Goal: Book appointment/travel/reservation

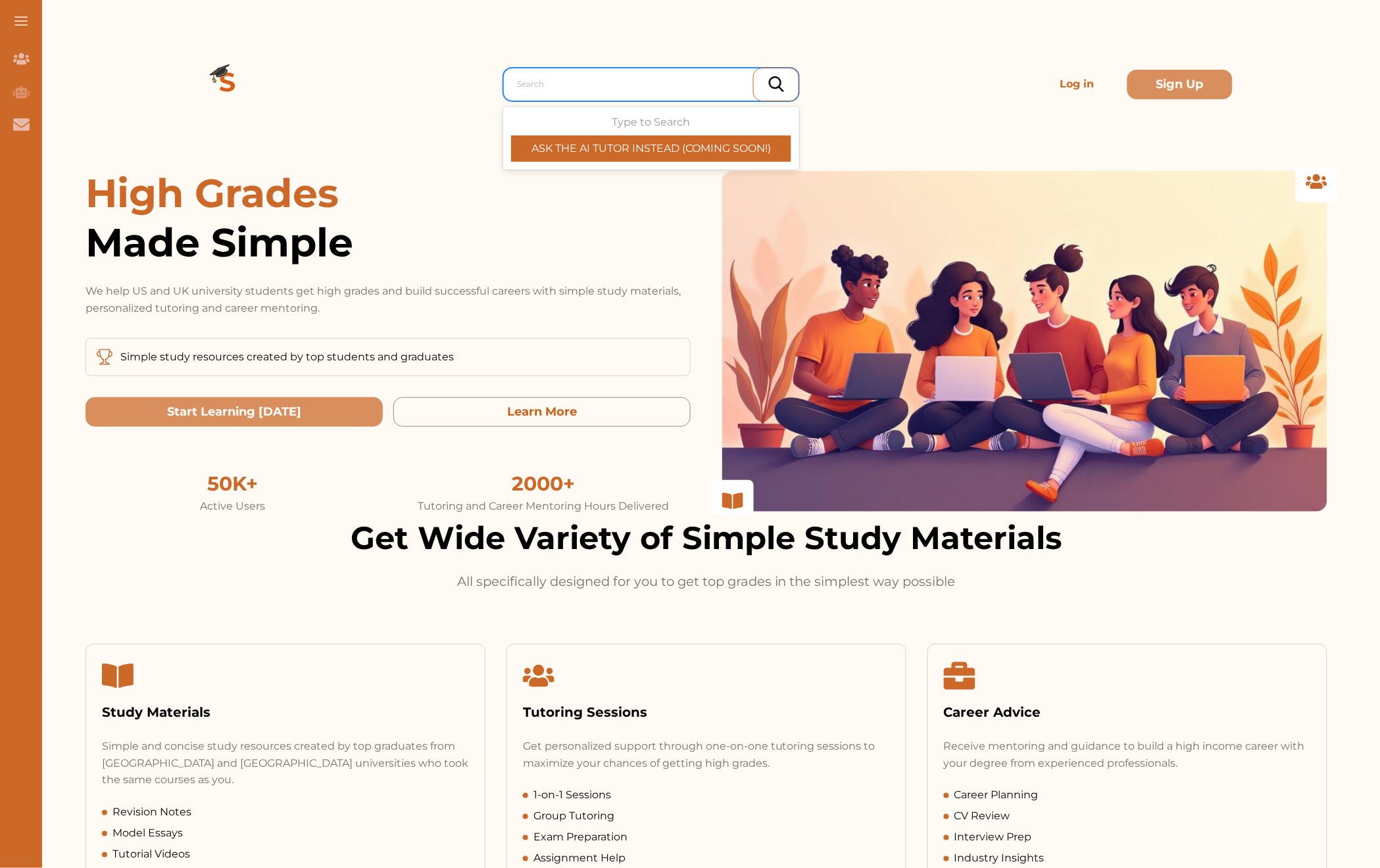
click at [582, 76] on div at bounding box center [654, 83] width 275 height 18
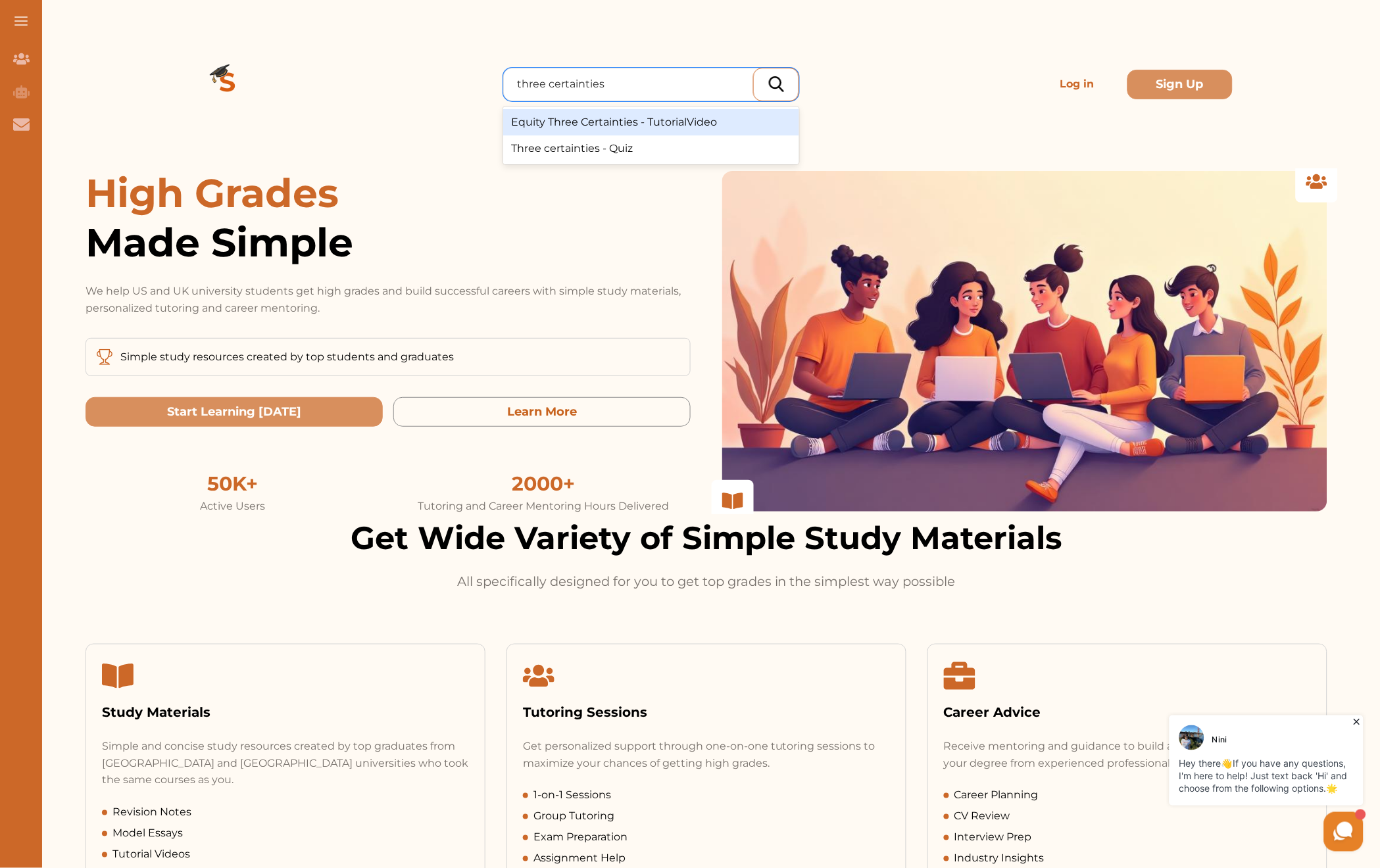
type input "three certainties"
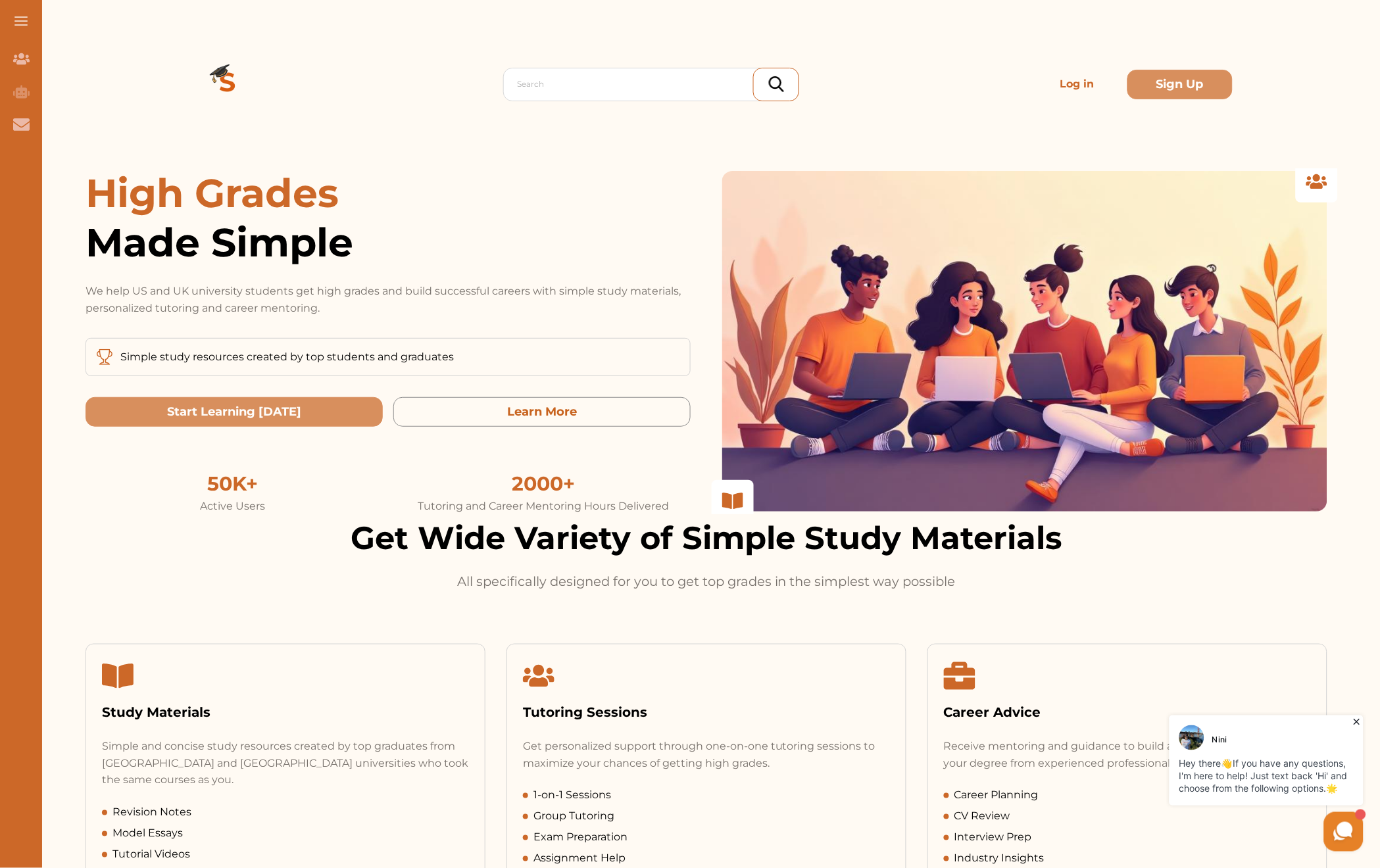
click at [1077, 80] on p "Log in" at bounding box center [1078, 84] width 95 height 26
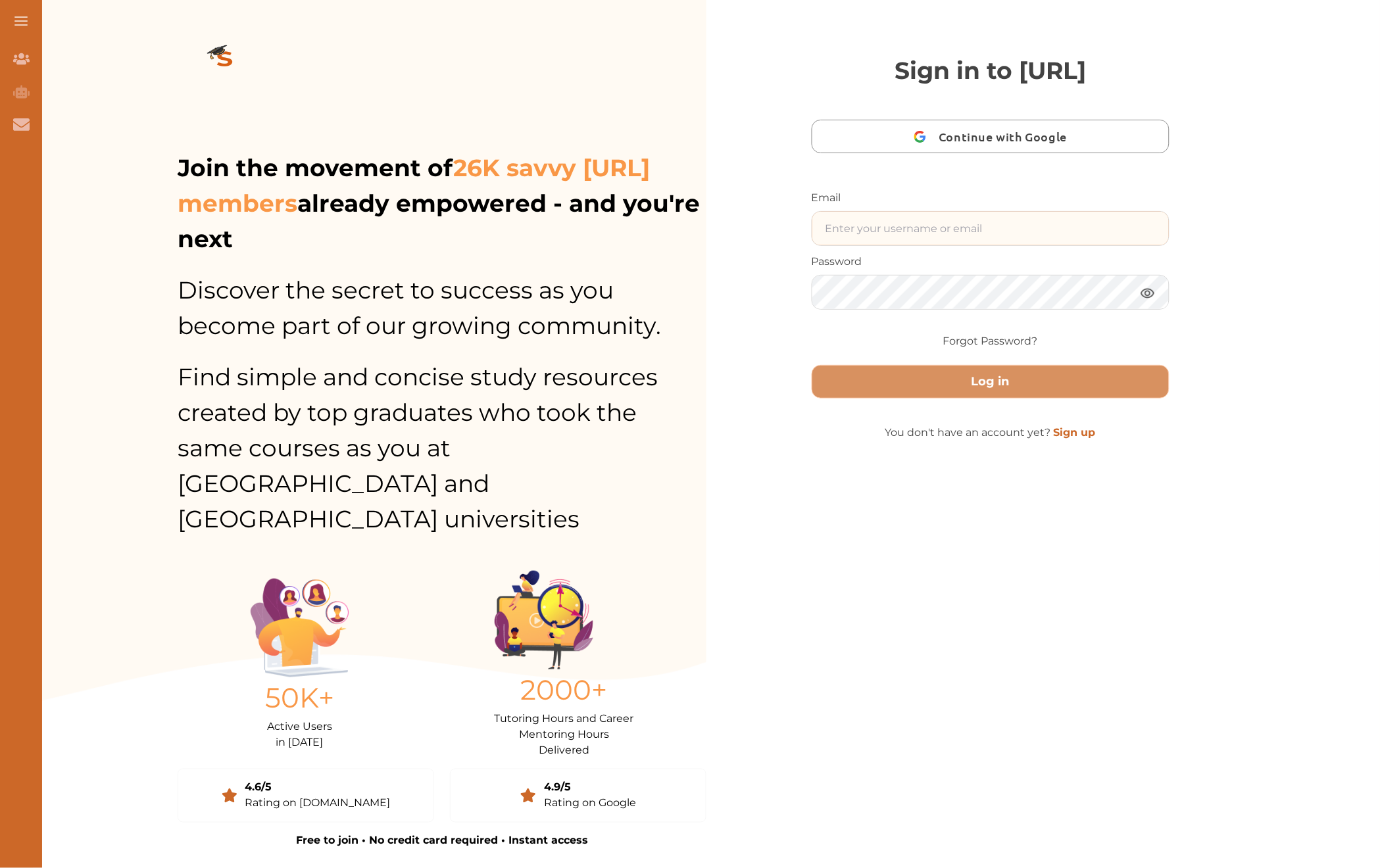
click at [869, 239] on input "text" at bounding box center [990, 228] width 356 height 33
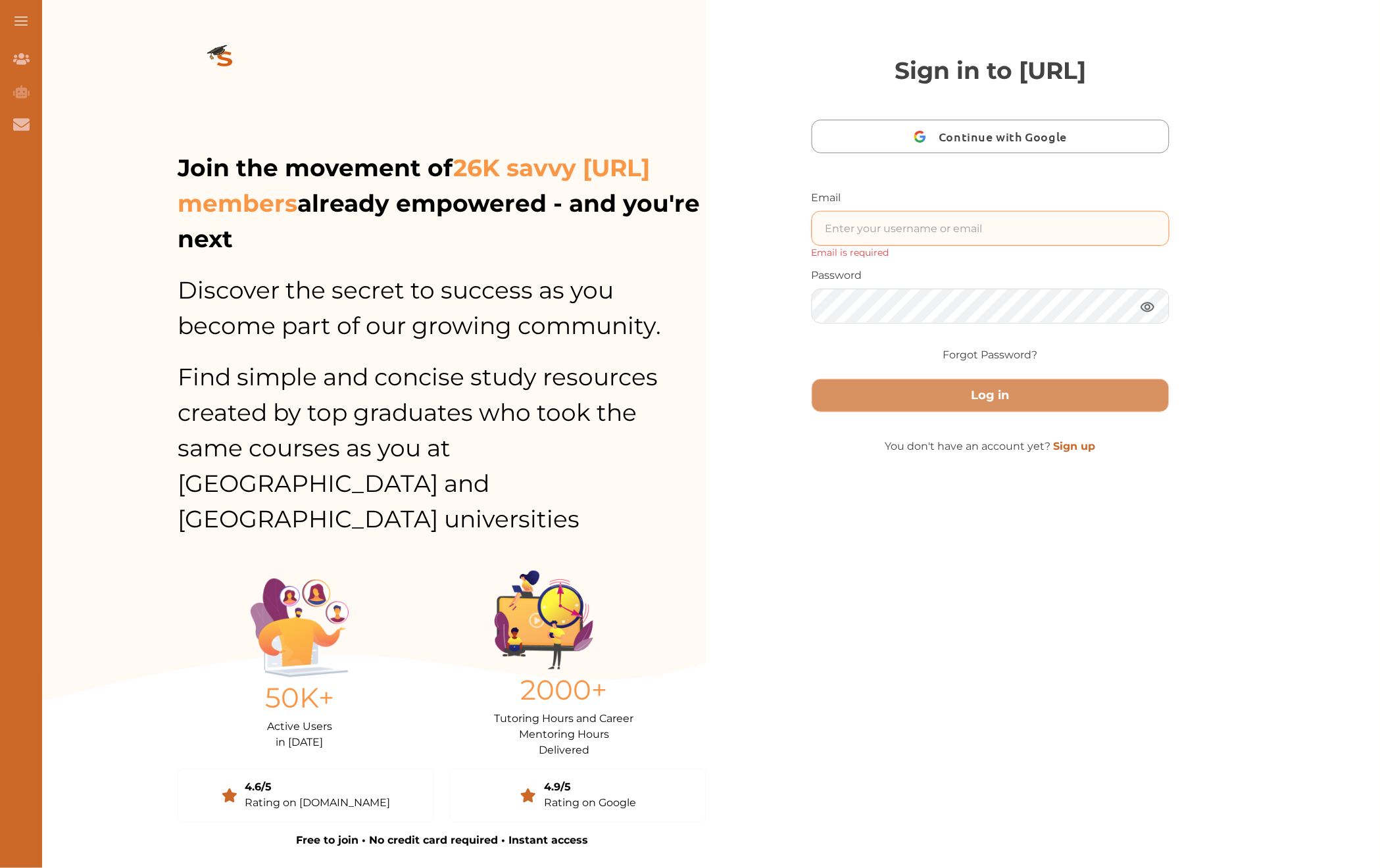
click at [893, 224] on input "text" at bounding box center [990, 228] width 356 height 33
type input "Nini.studycrowd.testinguiqehr@studycrowd.ai"
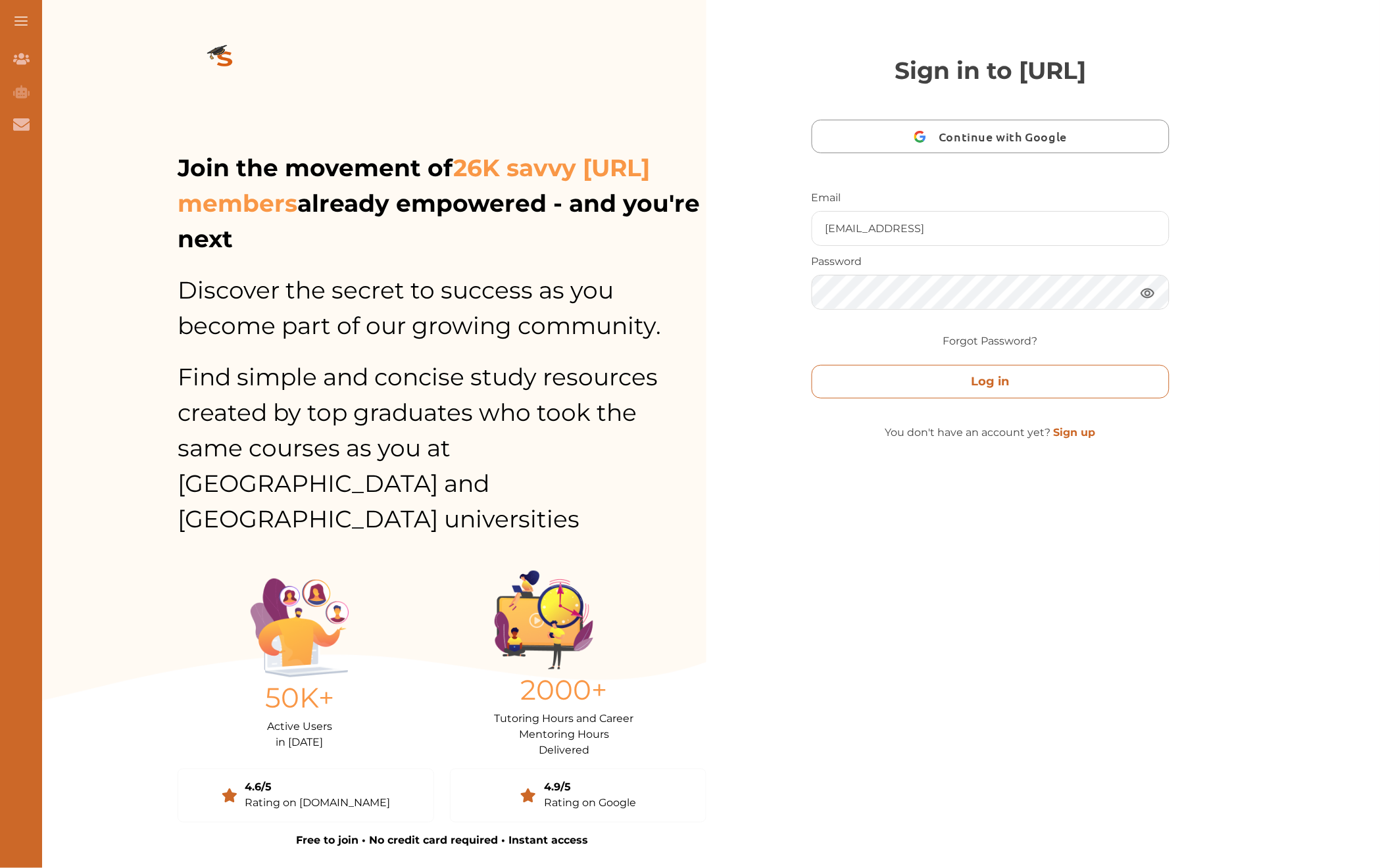
click at [981, 377] on button "Log in" at bounding box center [991, 382] width 358 height 33
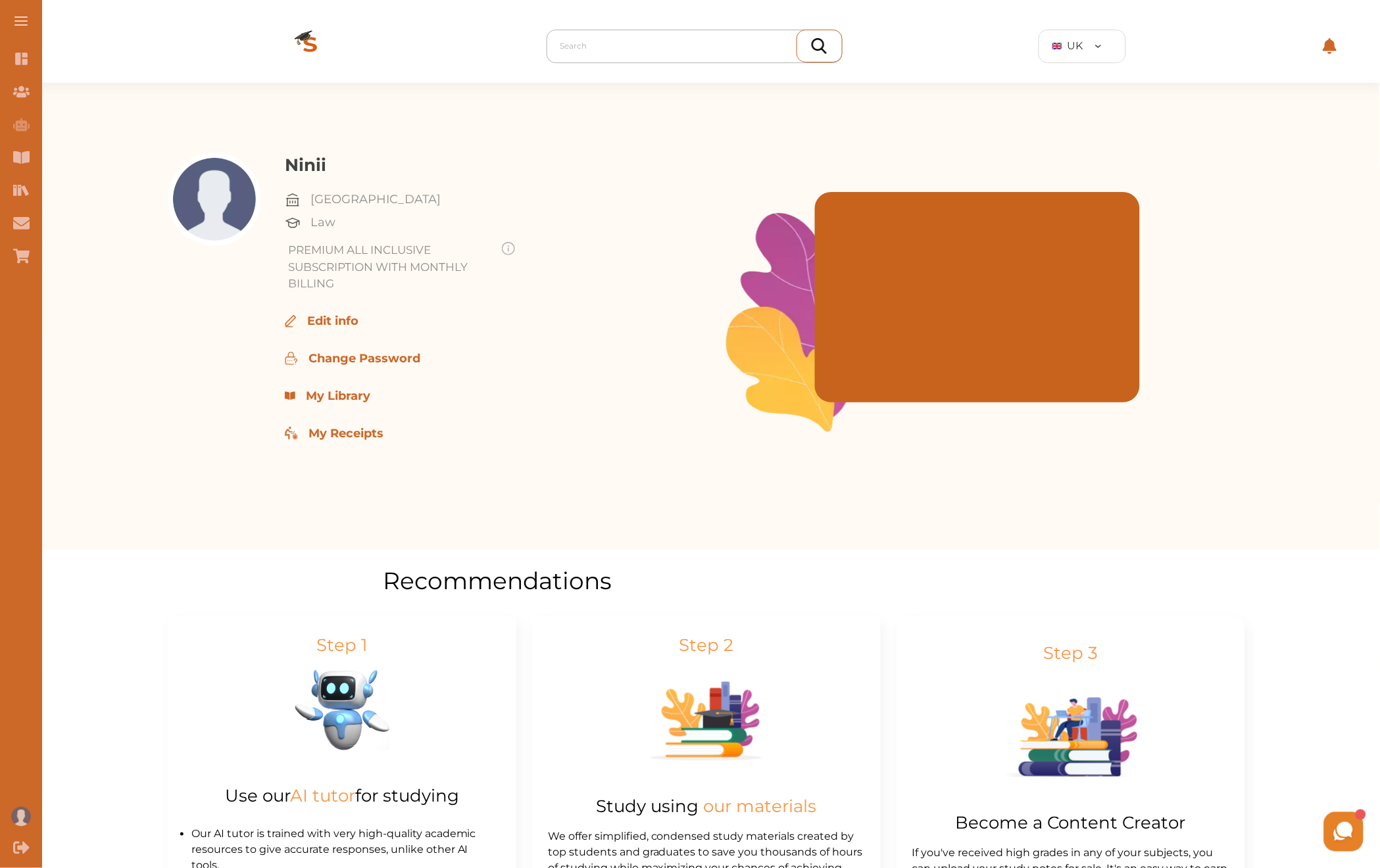
click at [630, 50] on div at bounding box center [697, 46] width 275 height 18
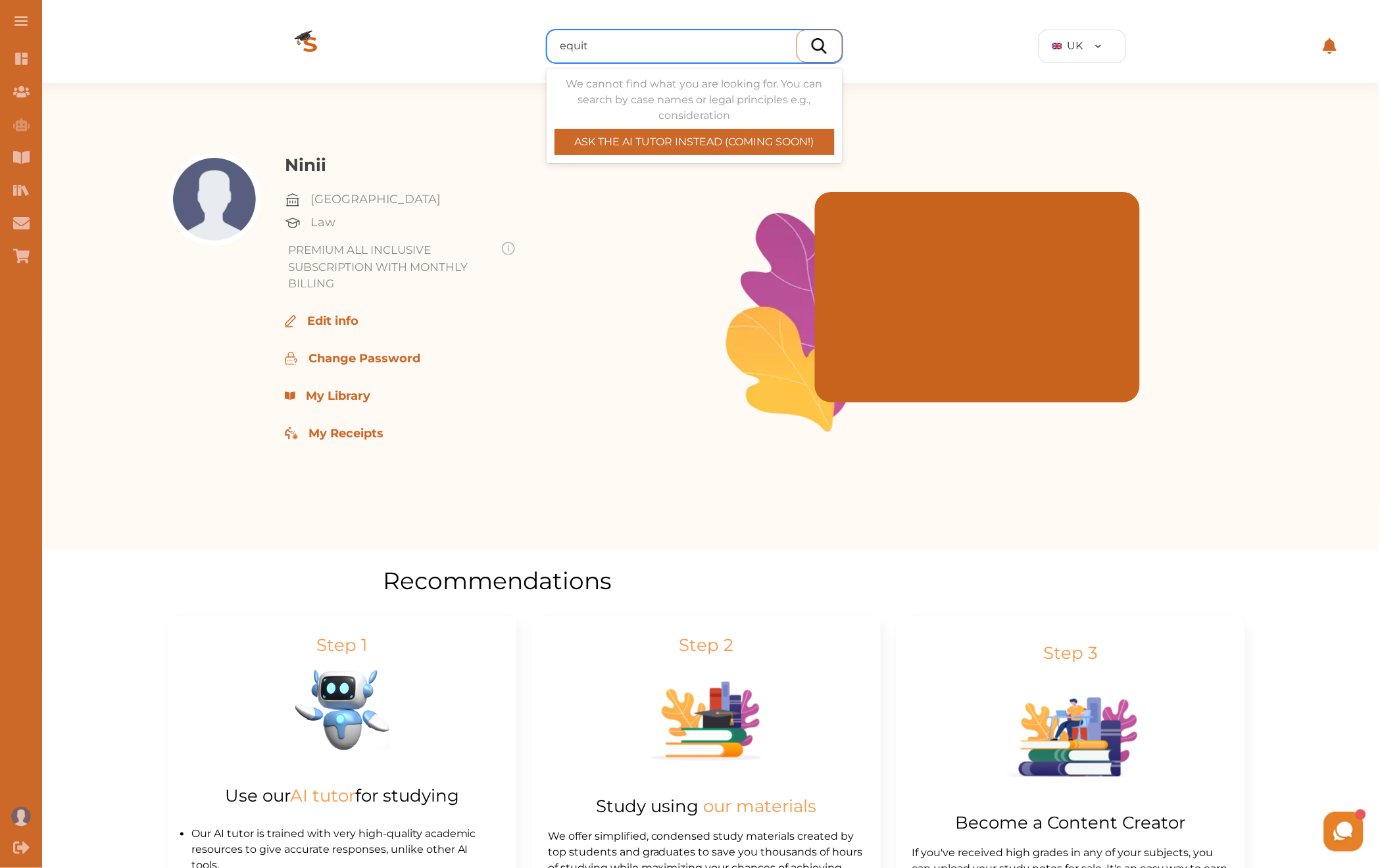
type input "equity"
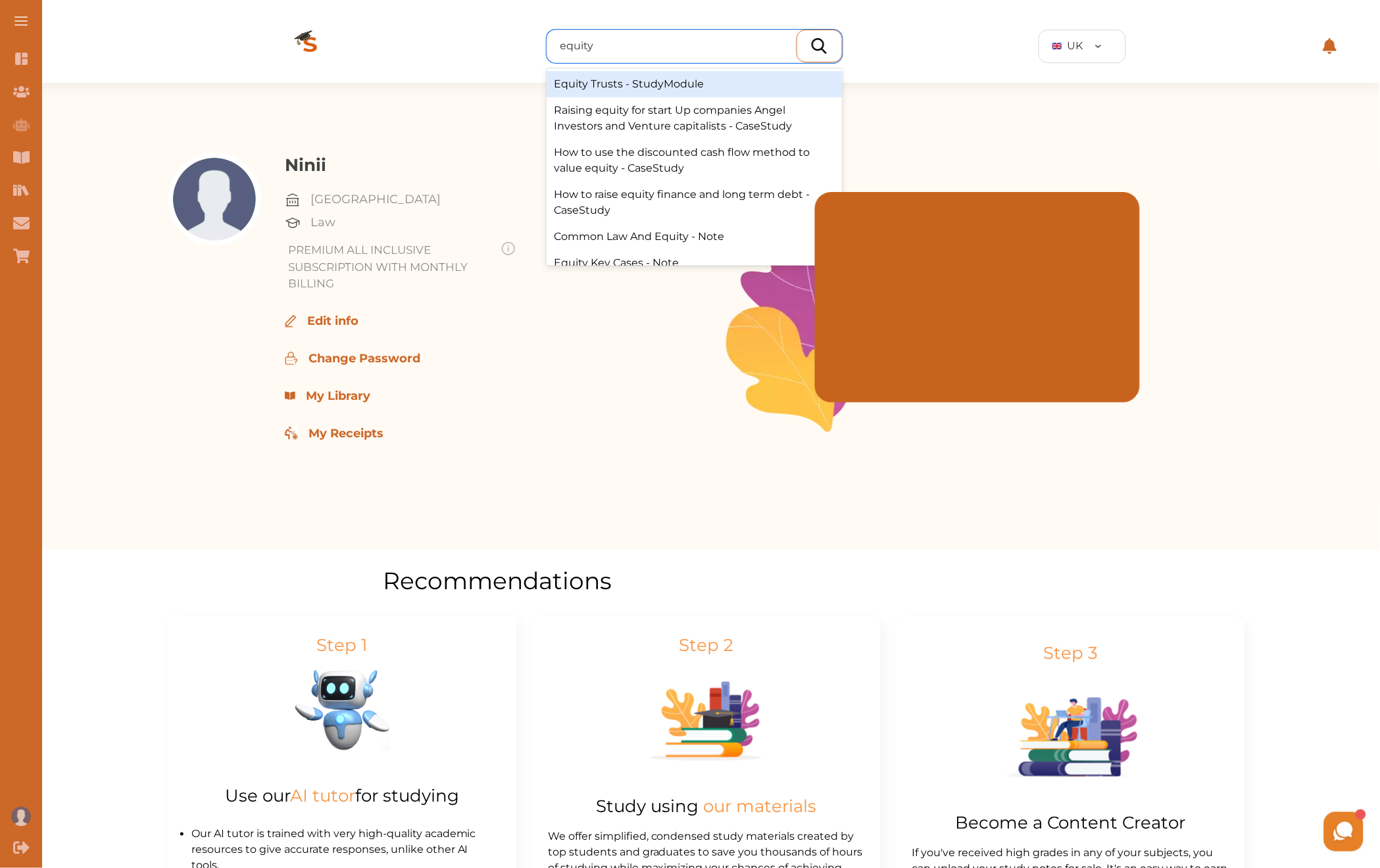
click at [730, 84] on div "Equity Trusts - StudyModule" at bounding box center [694, 84] width 296 height 26
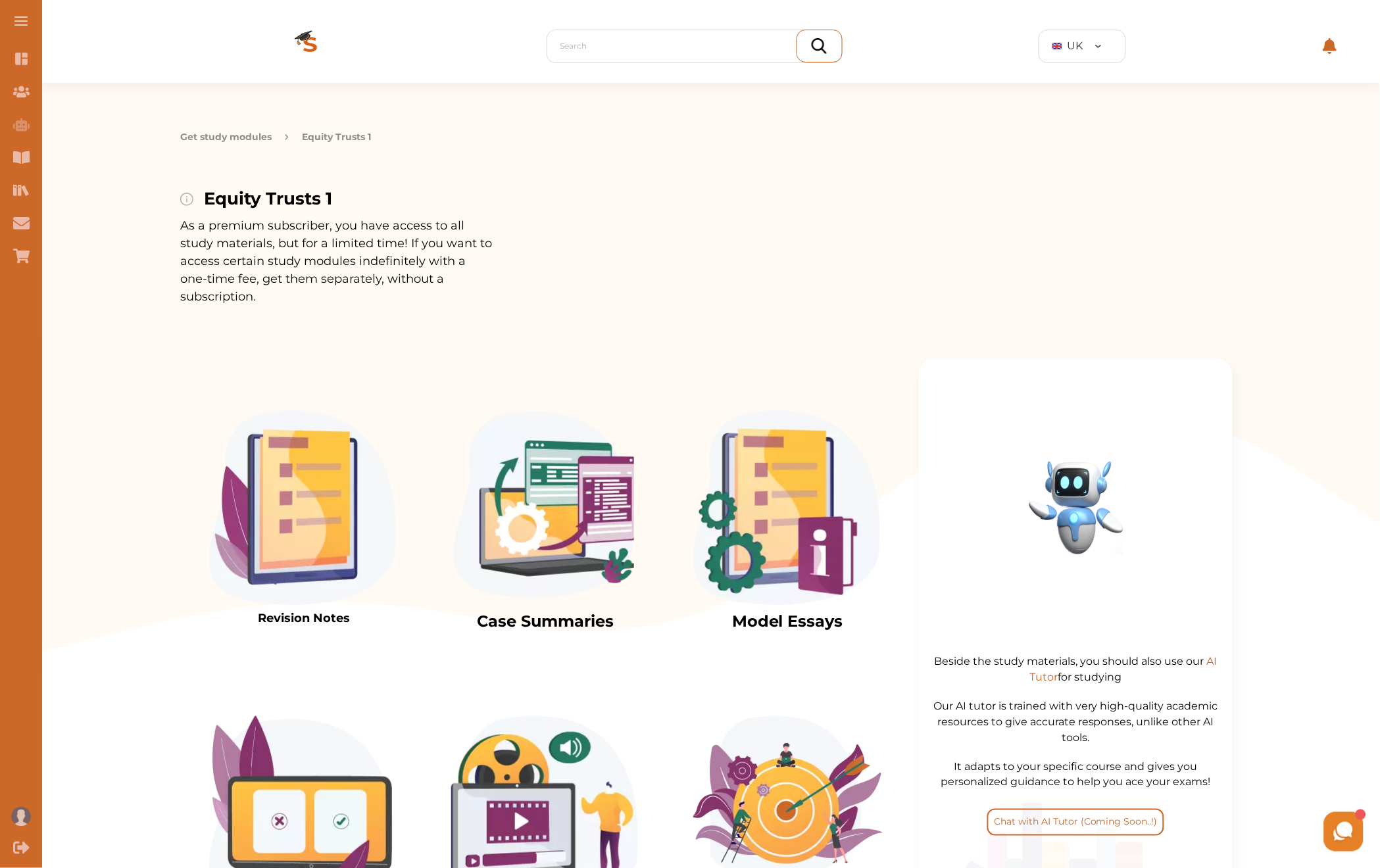
click at [287, 485] on img at bounding box center [302, 507] width 187 height 194
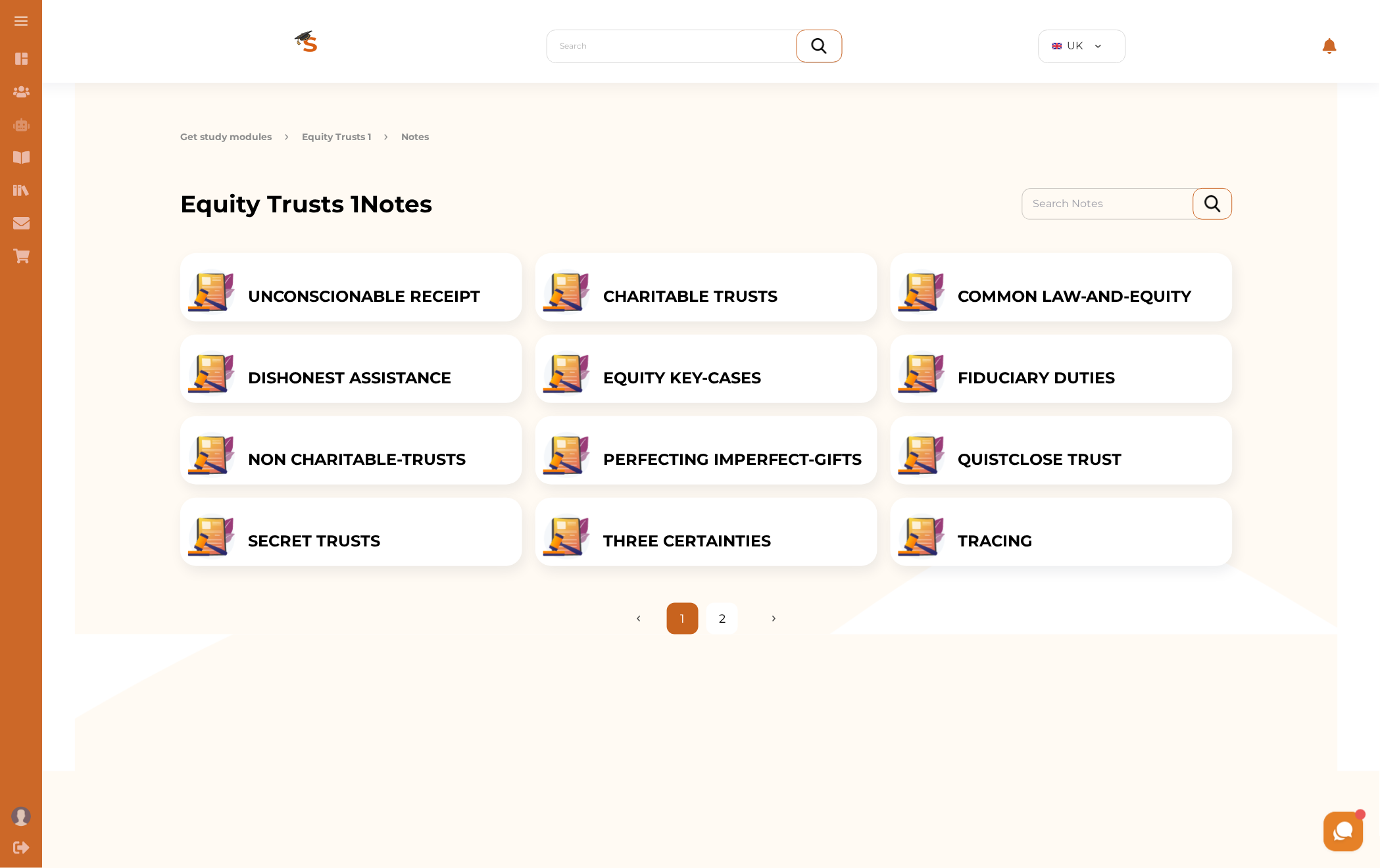
click at [726, 549] on p "THREE CERTAINTIES" at bounding box center [686, 541] width 168 height 24
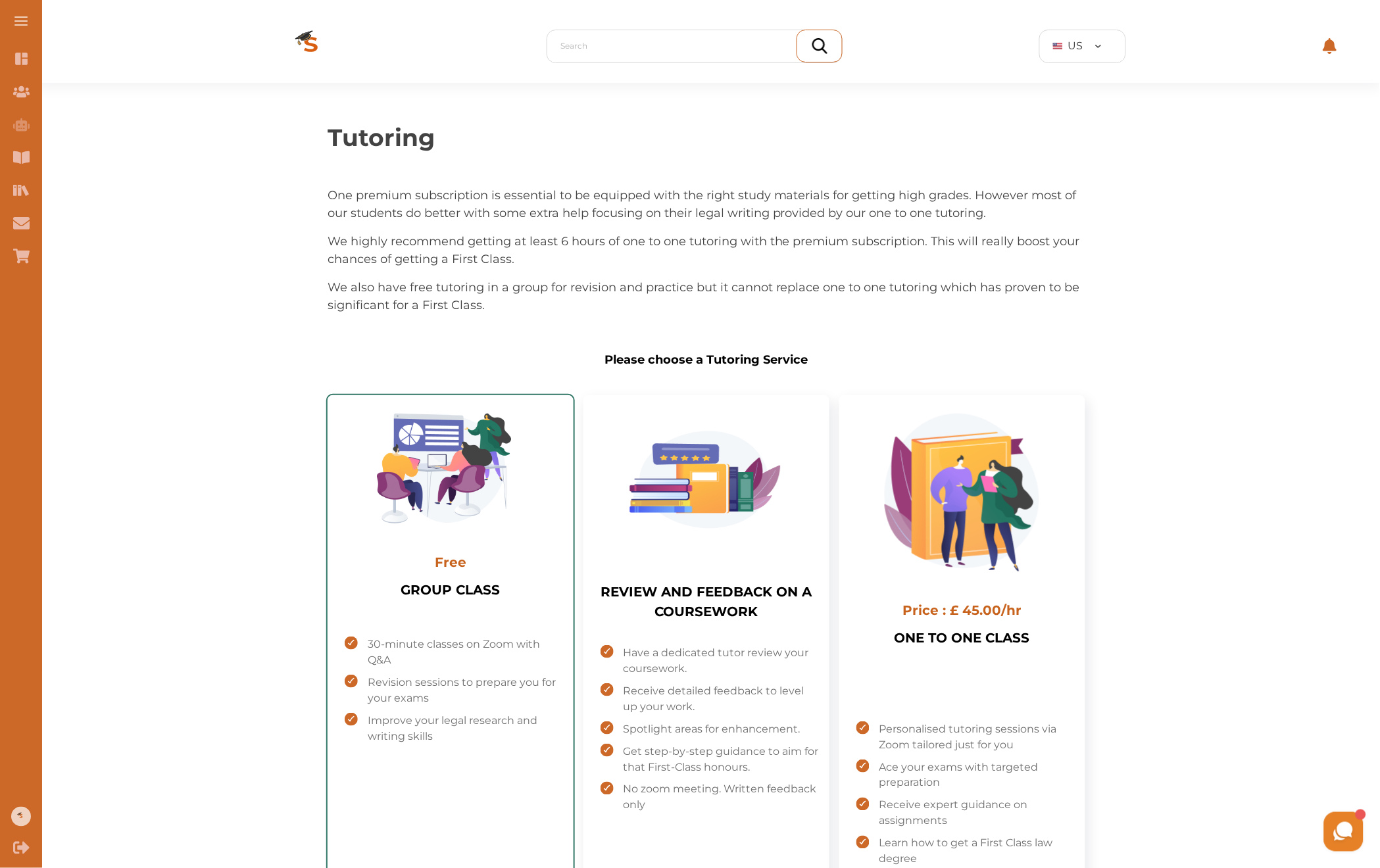
click at [379, 603] on div "Free GROUP CLASS 30-minute classes on Zoom with Q&A Revision sessions to prepar…" at bounding box center [450, 773] width 225 height 735
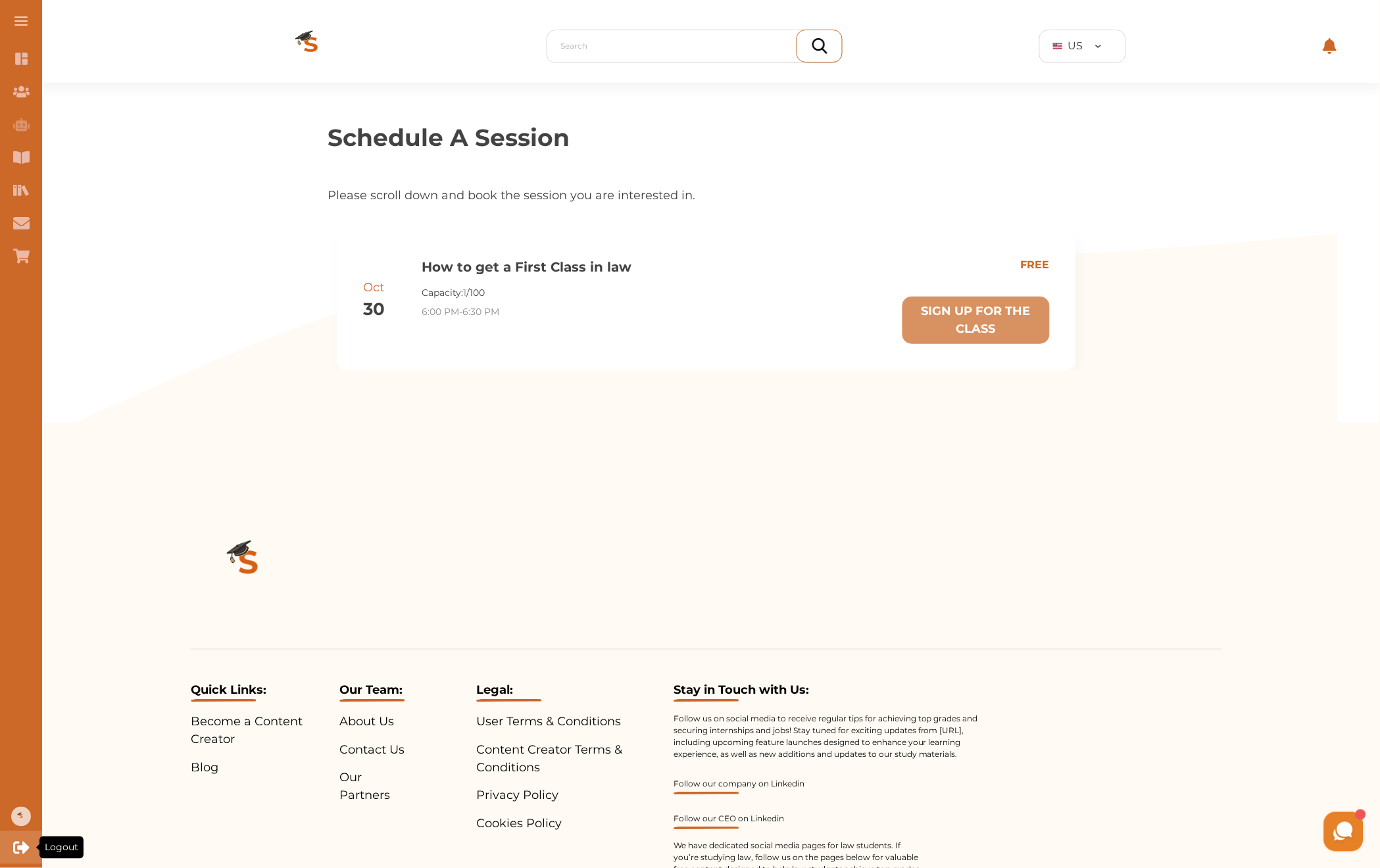
click at [29, 843] on div "Logout" at bounding box center [21, 847] width 42 height 32
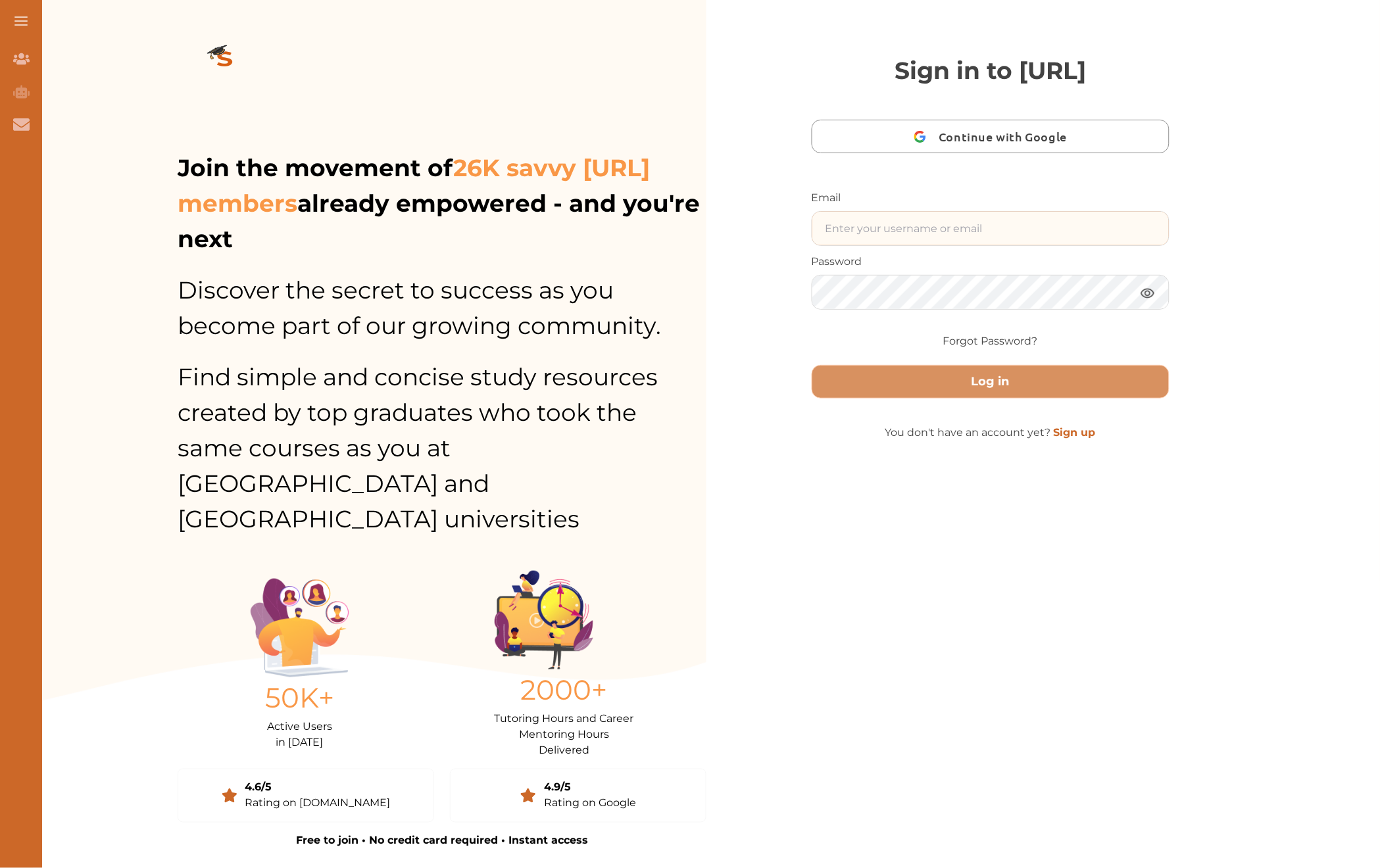
click at [874, 218] on input "text" at bounding box center [990, 228] width 356 height 33
type input "[EMAIL_ADDRESS][DOMAIN_NAME]"
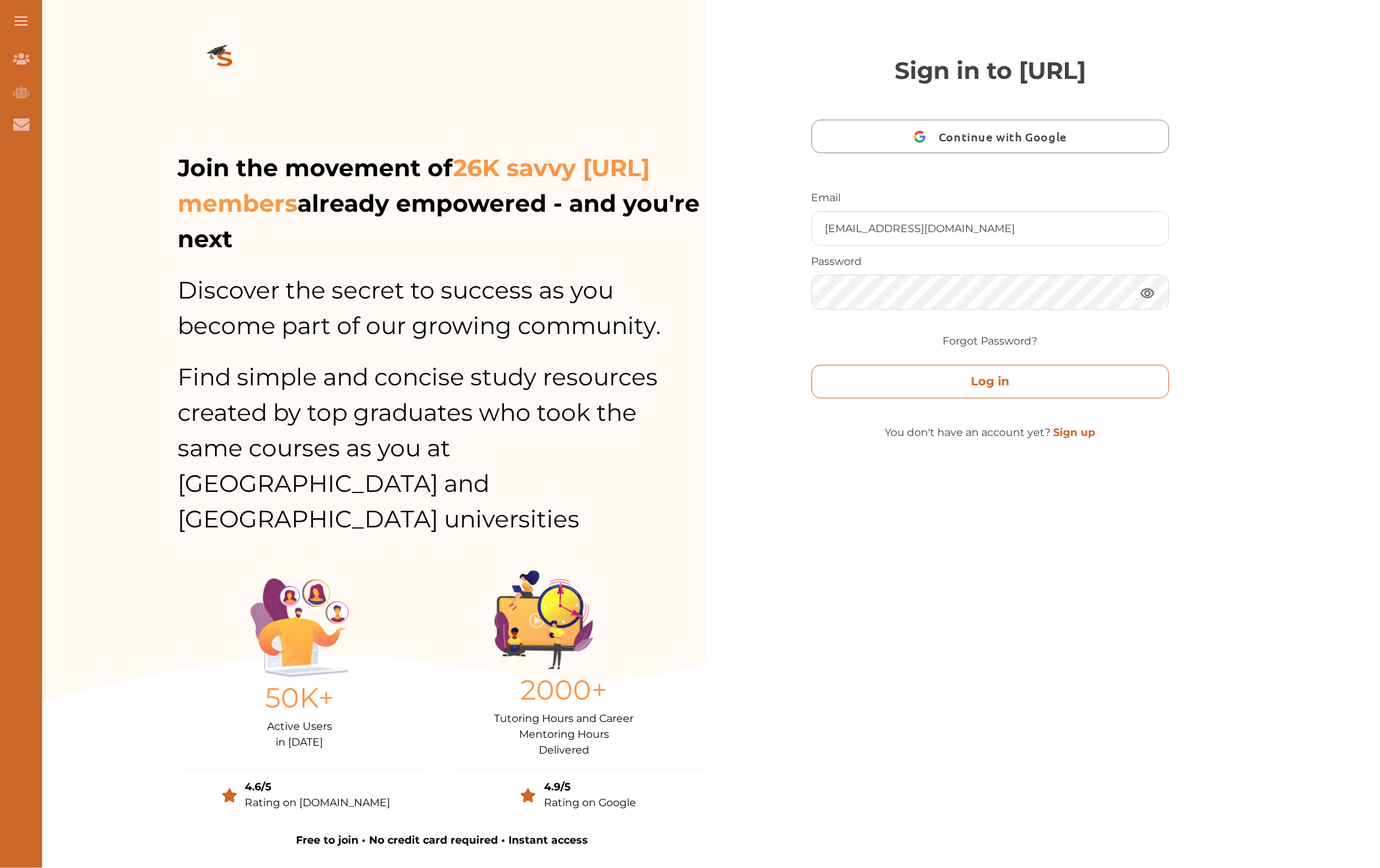
click at [1017, 378] on button "Log in" at bounding box center [991, 382] width 358 height 33
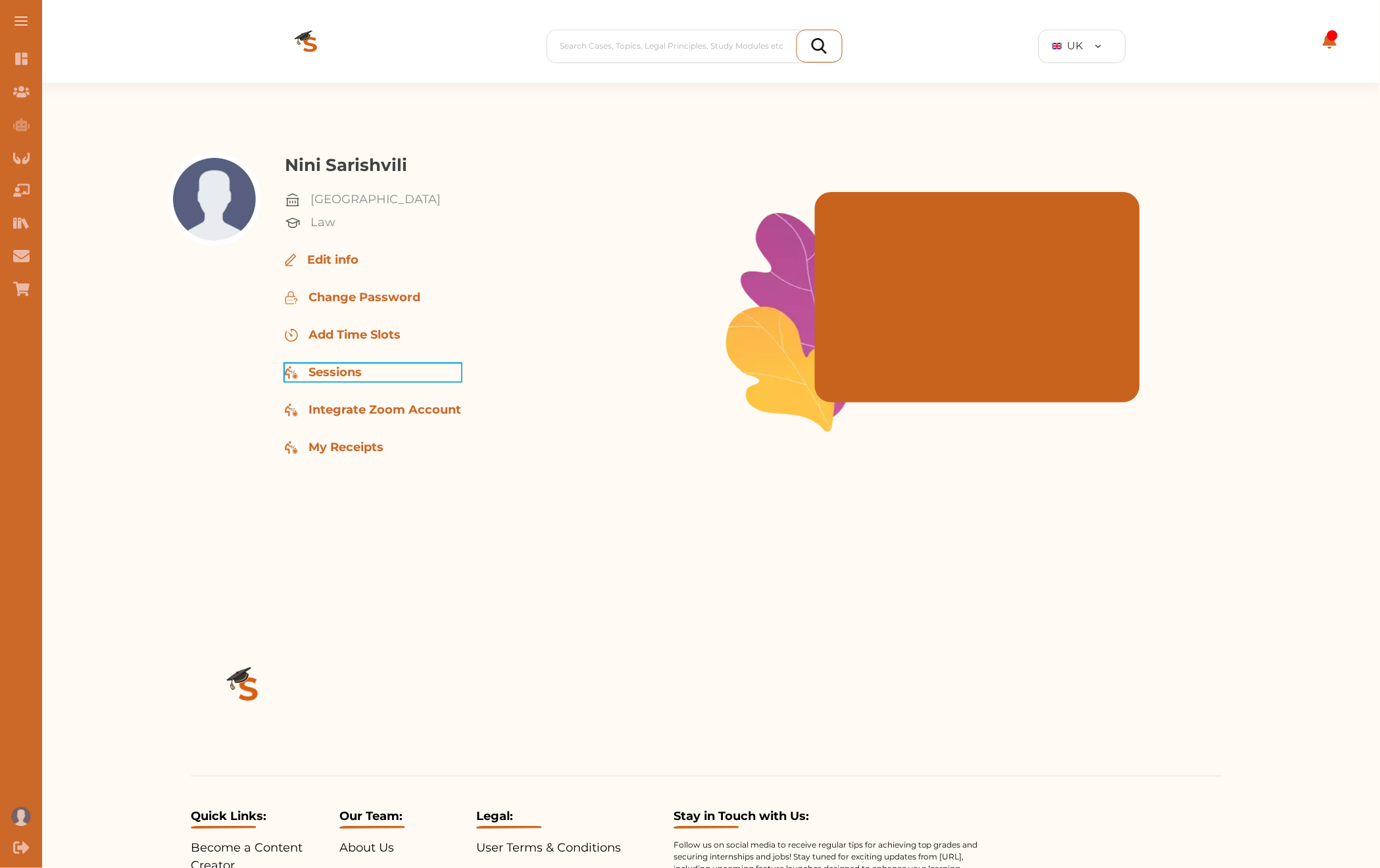
click at [344, 369] on p "Sessions" at bounding box center [334, 372] width 54 height 18
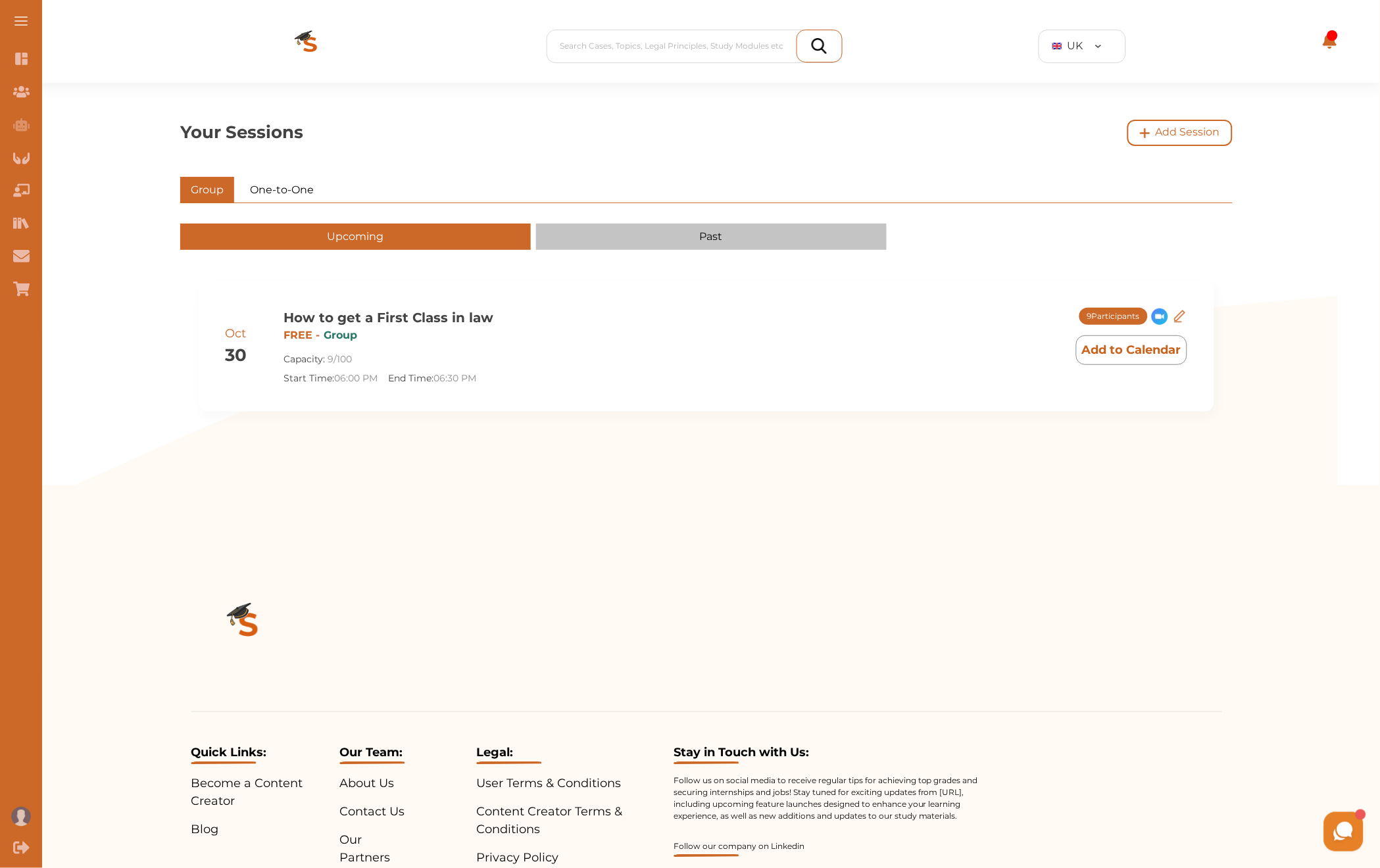
click at [1182, 312] on img at bounding box center [1180, 316] width 16 height 16
select select "06:00 PM"
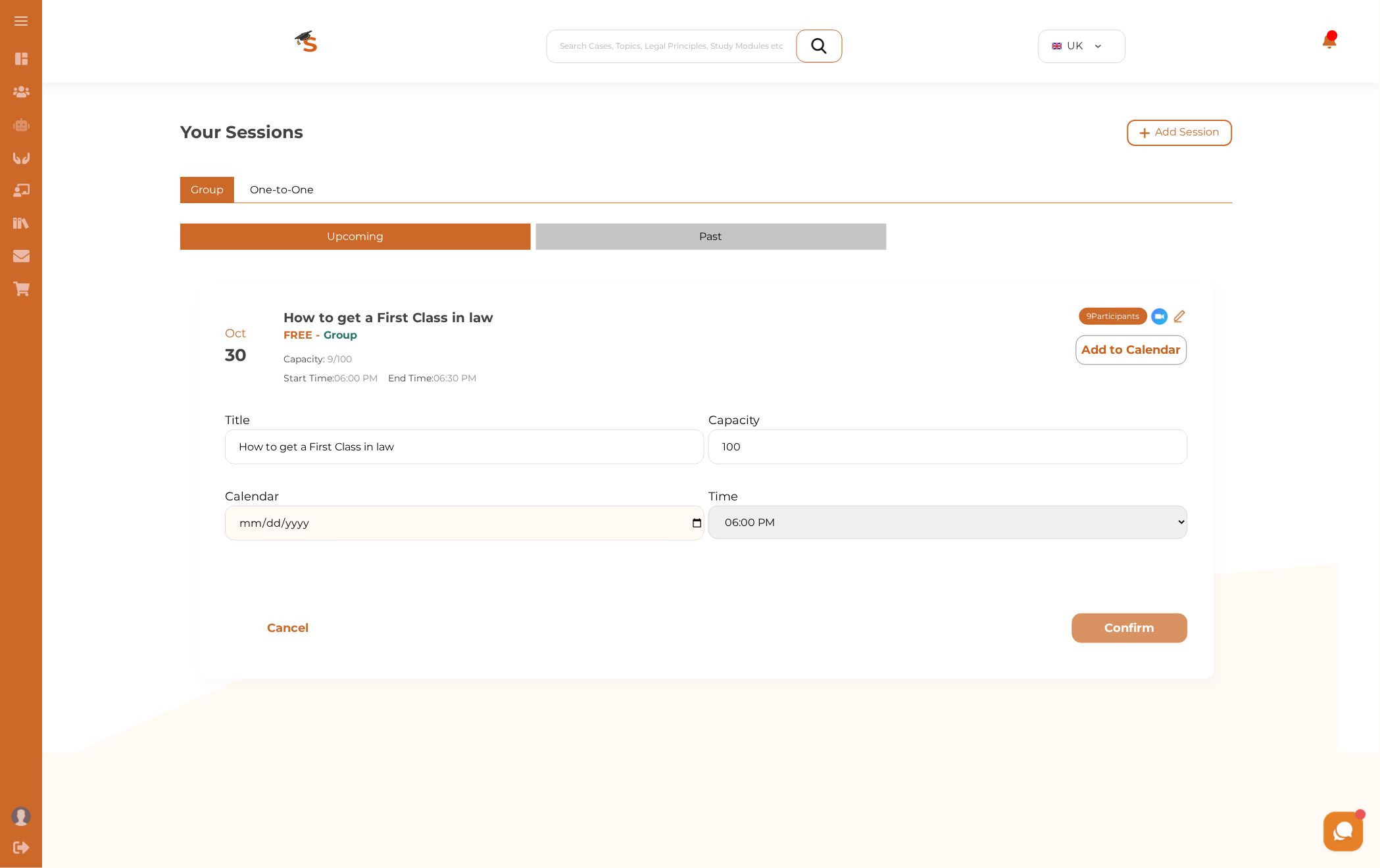
click at [692, 527] on input "date" at bounding box center [464, 523] width 478 height 33
type input "2025-10-20"
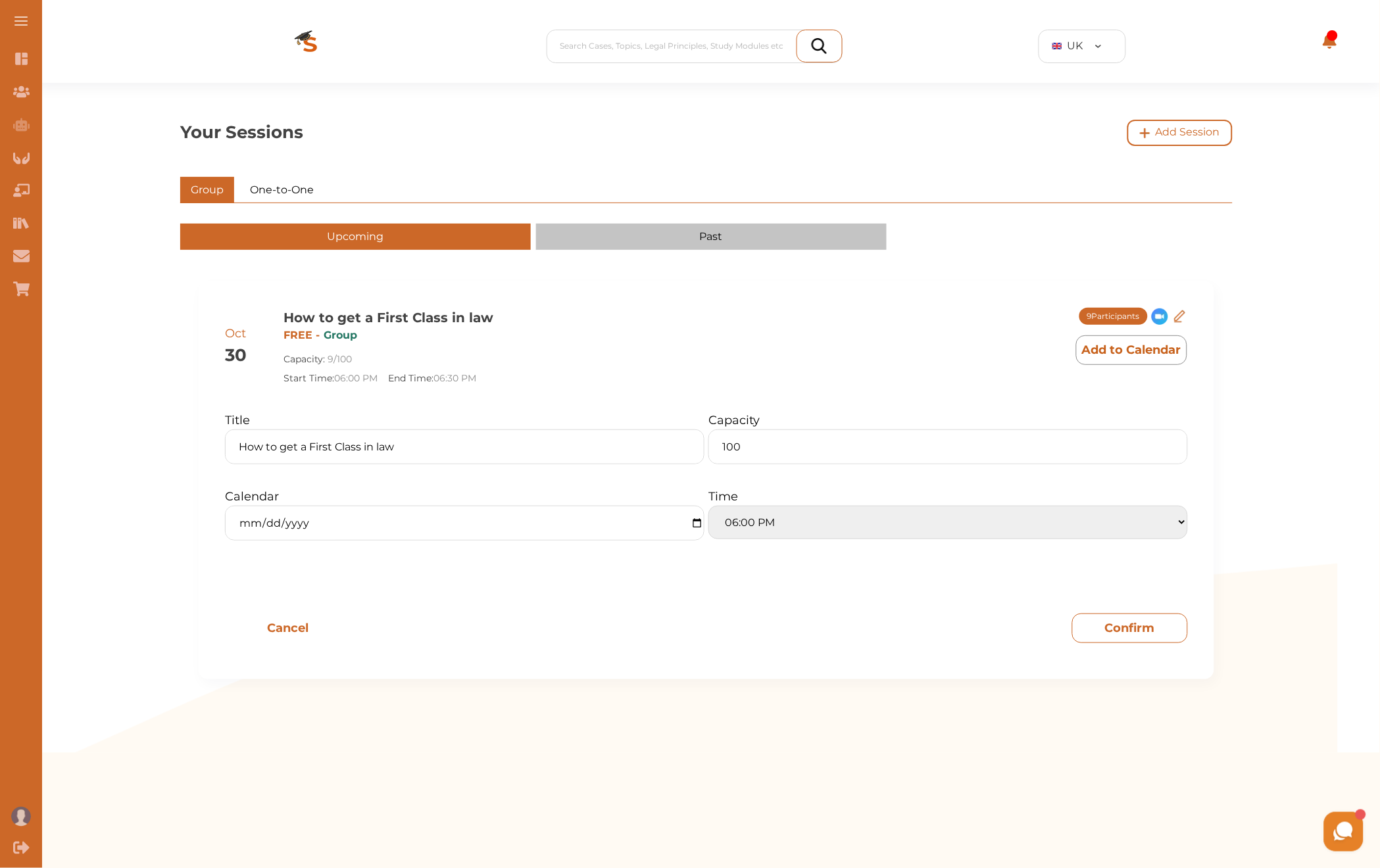
click at [1141, 632] on p "Confirm" at bounding box center [1130, 628] width 50 height 18
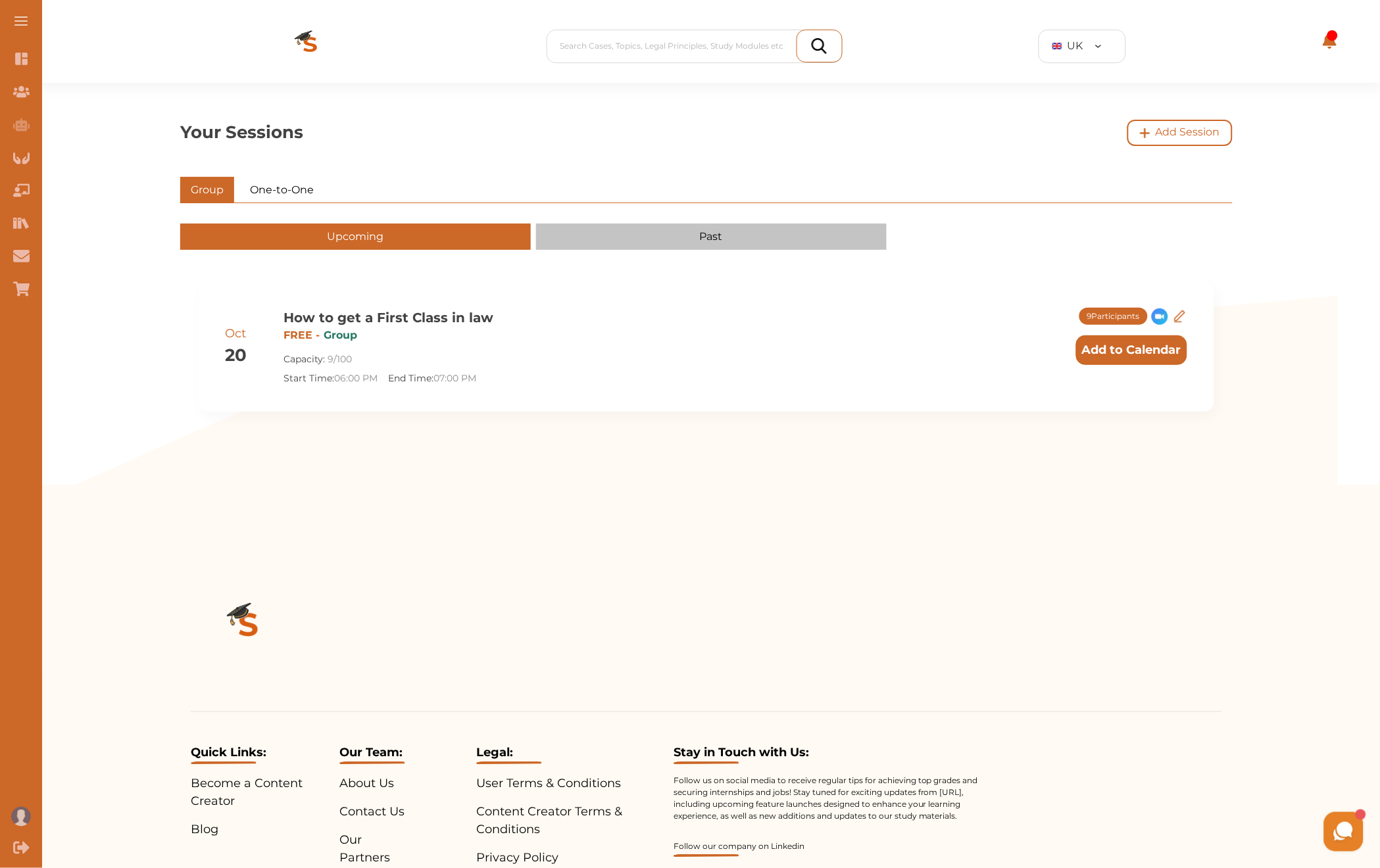
click at [1146, 356] on calendar "Add to Calendar" at bounding box center [1132, 350] width 111 height 30
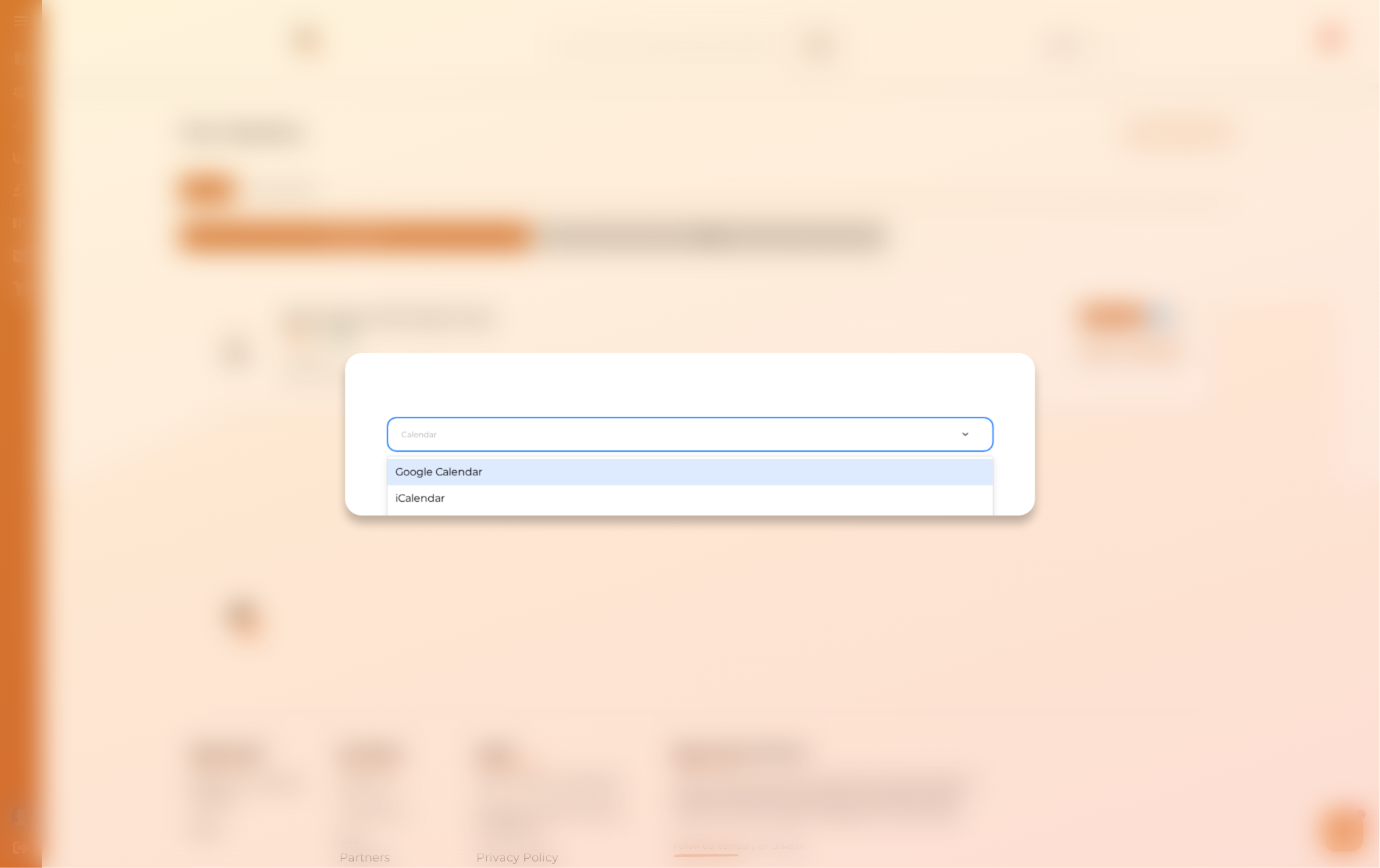
scroll to position [51, 0]
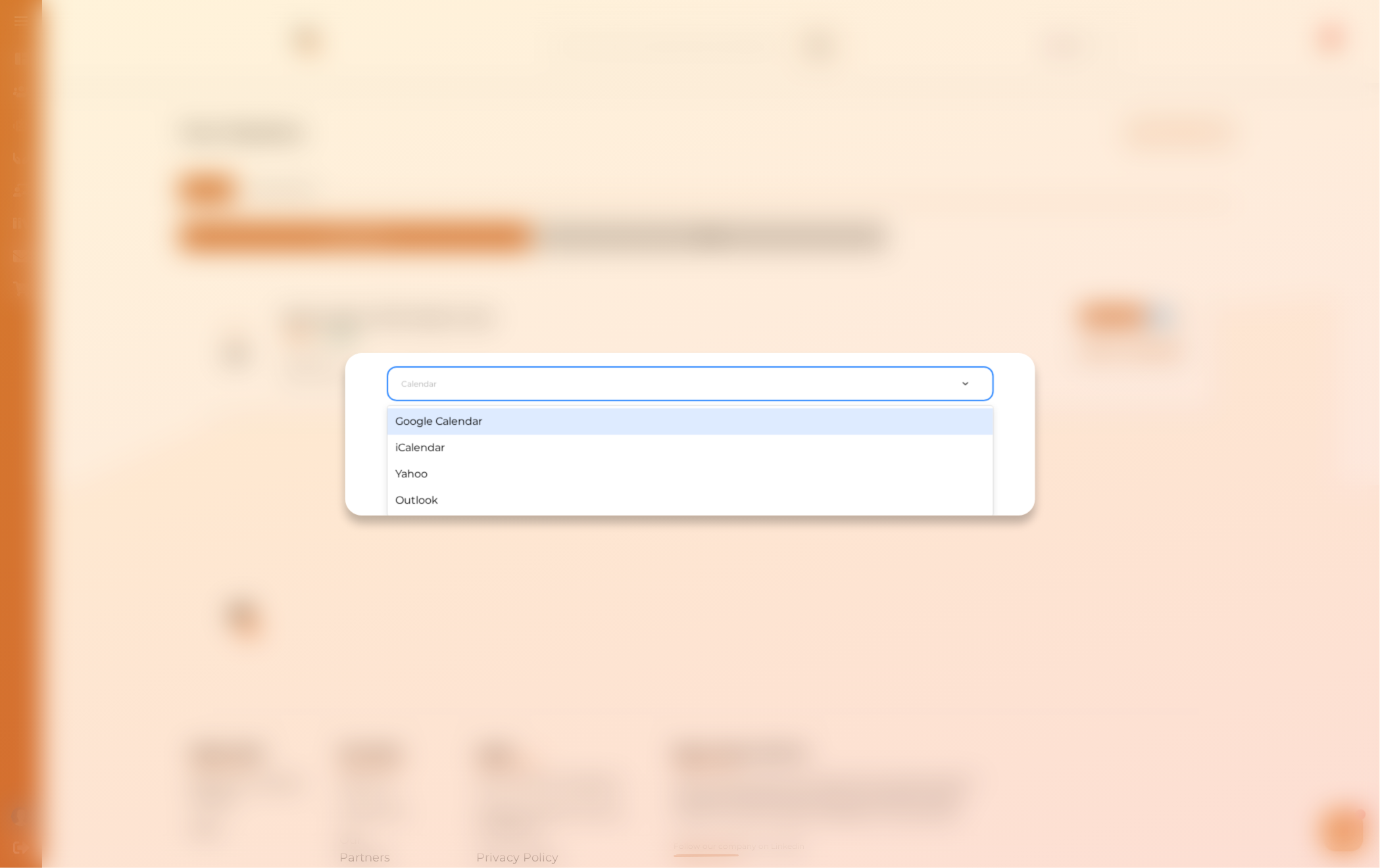
click at [784, 400] on div "Google Calendar, 1 of 4. 4 results available. Use Up and Down to choose options…" at bounding box center [690, 384] width 606 height 33
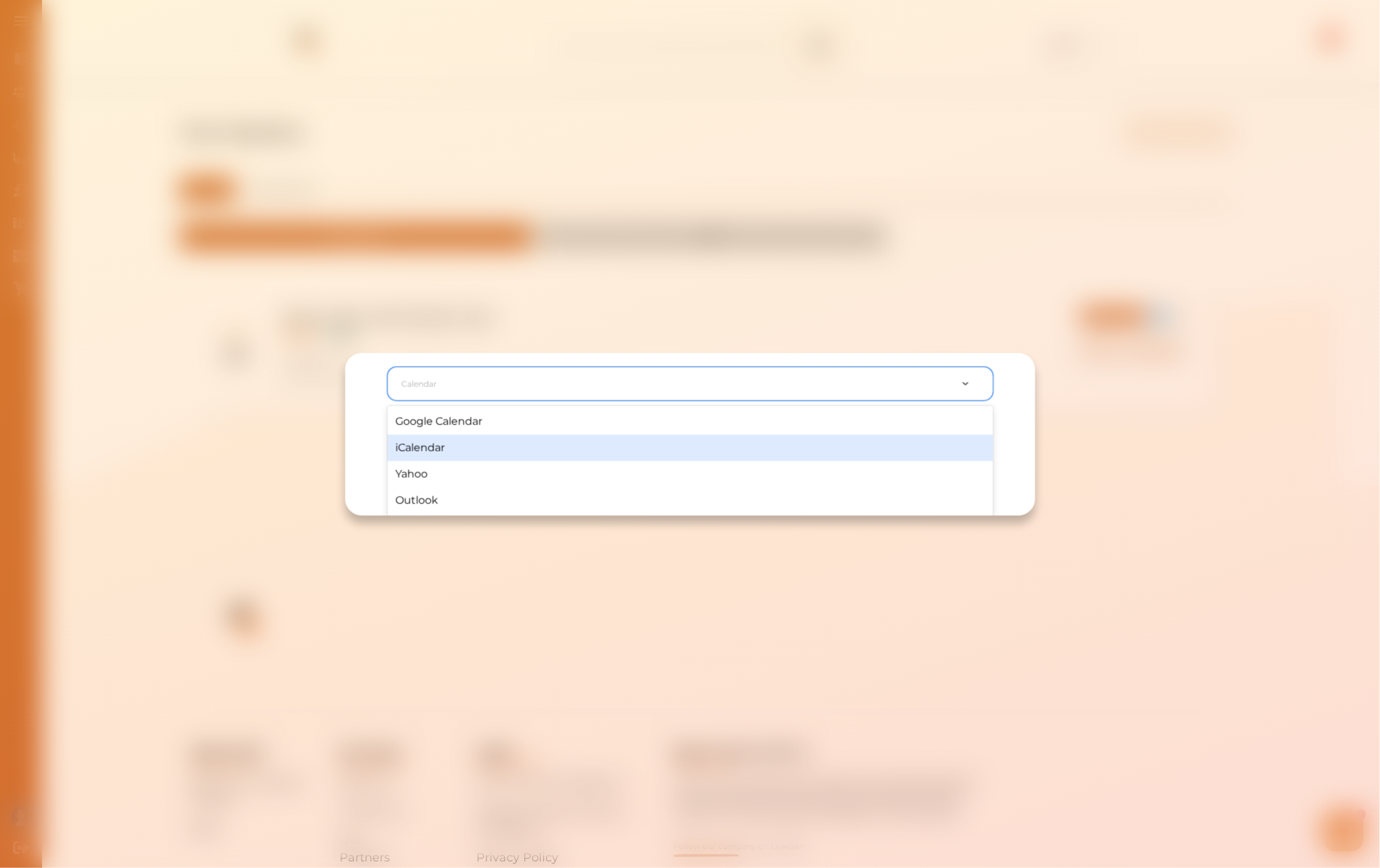
click at [623, 456] on div "iCalendar" at bounding box center [690, 448] width 606 height 26
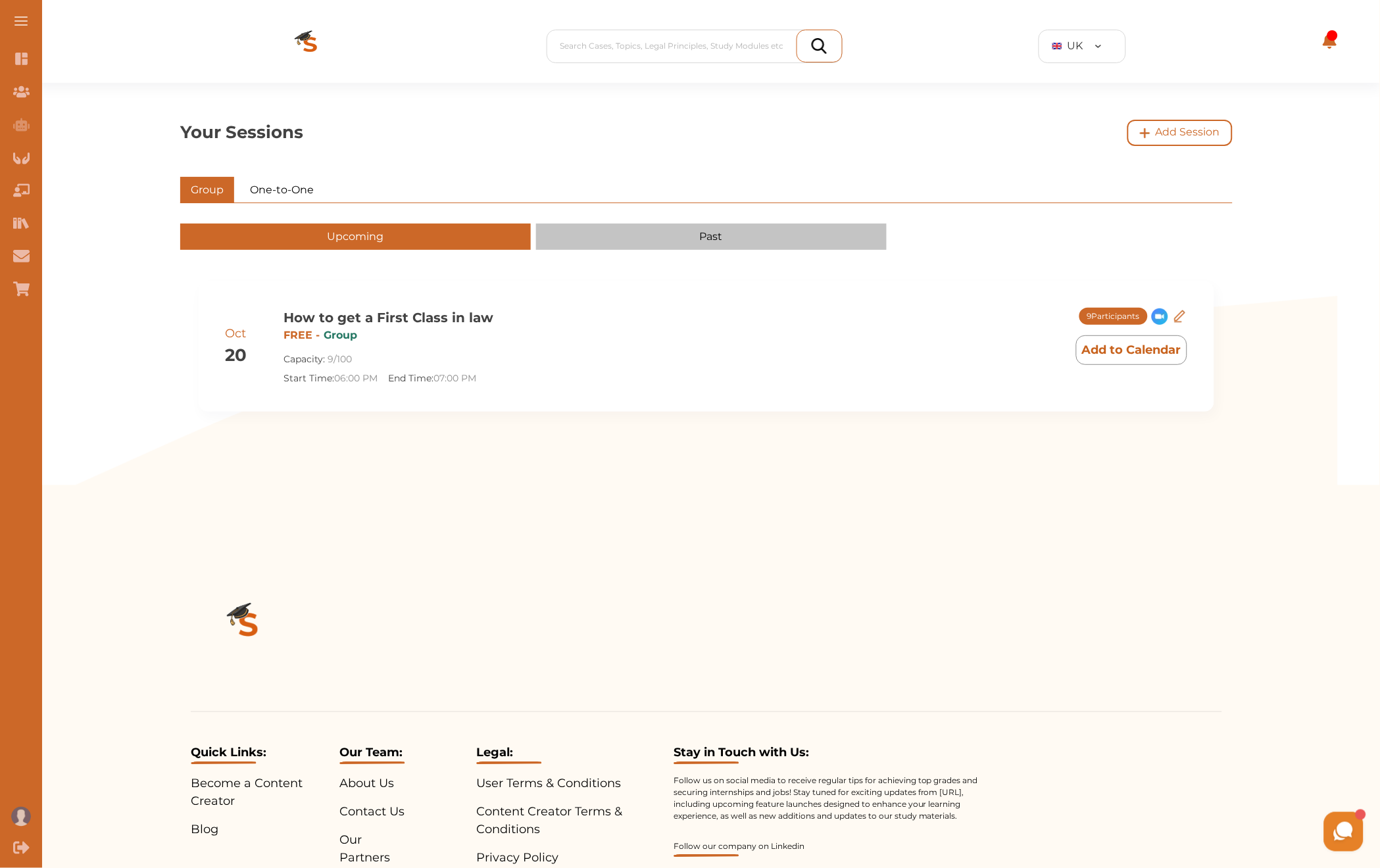
click at [302, 42] on img at bounding box center [311, 46] width 105 height 74
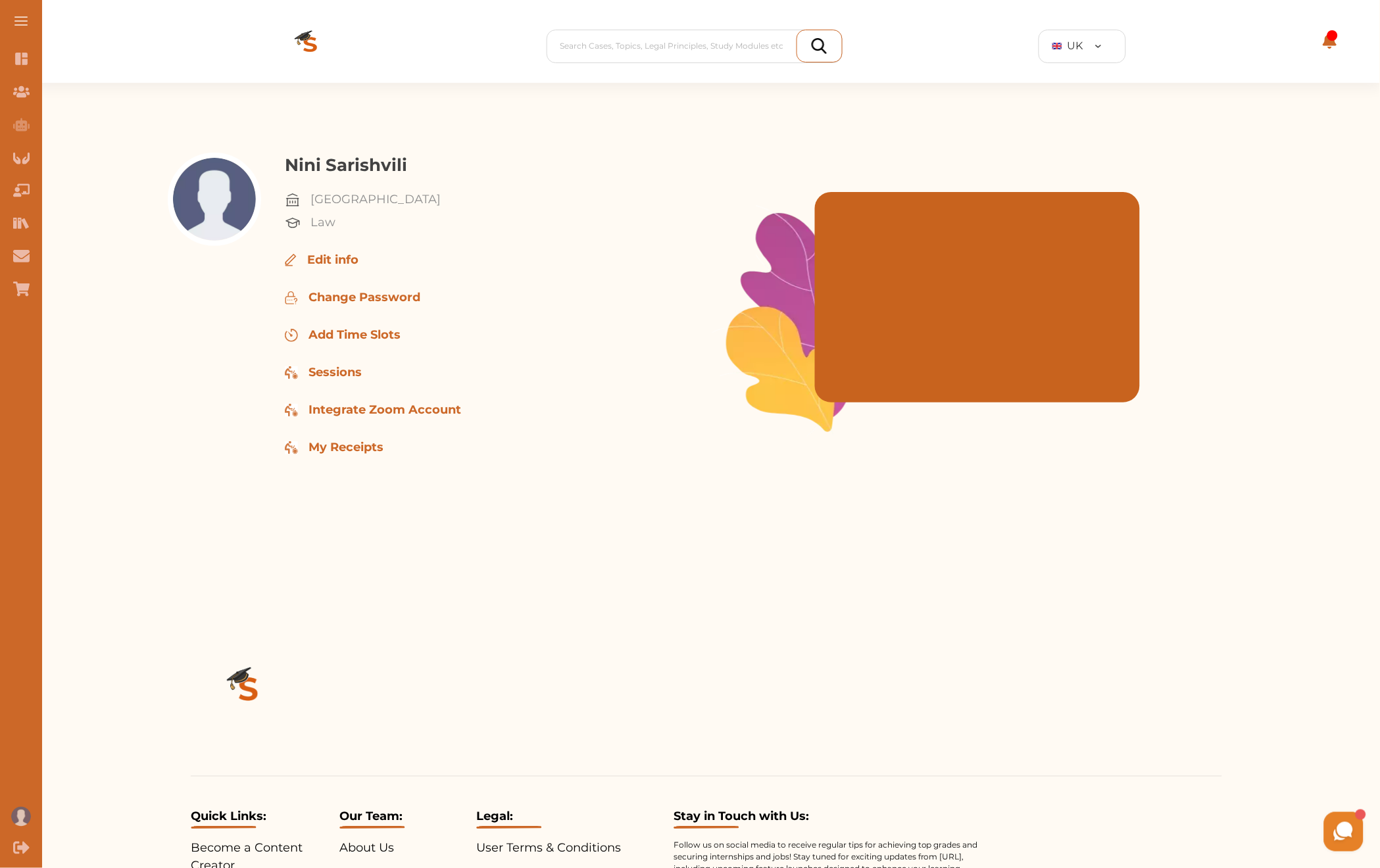
click at [22, 19] on button at bounding box center [21, 21] width 42 height 42
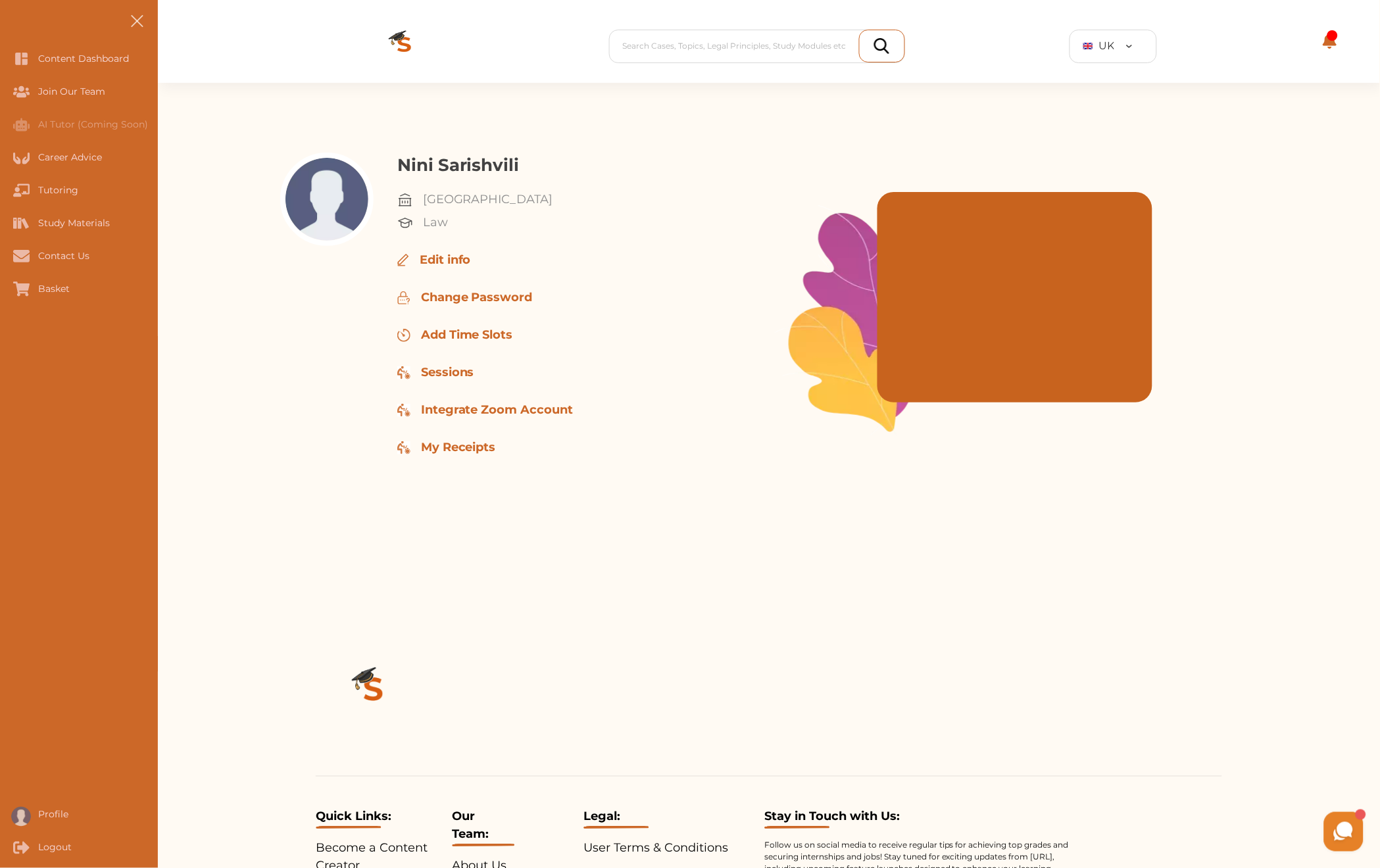
click at [24, 19] on nav "Content Dashboard Join Our Team AI Tutor (Coming Soon) Career Advice Tutoring S…" at bounding box center [79, 434] width 158 height 868
click at [138, 14] on button at bounding box center [137, 21] width 42 height 42
